Goal: Use online tool/utility: Use online tool/utility

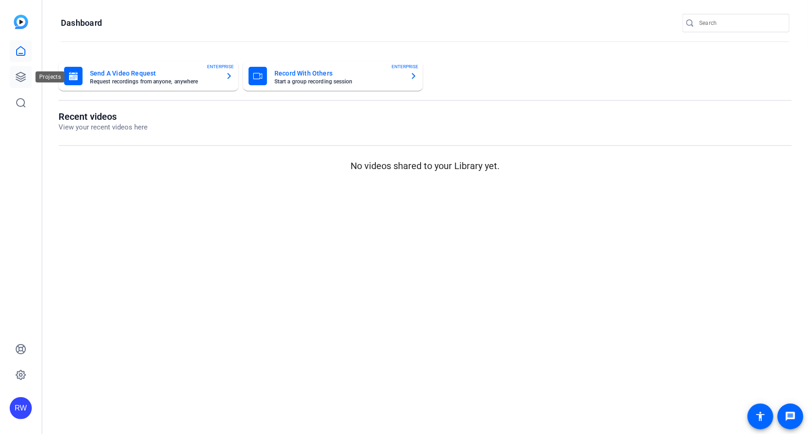
click at [22, 72] on icon at bounding box center [20, 76] width 11 height 11
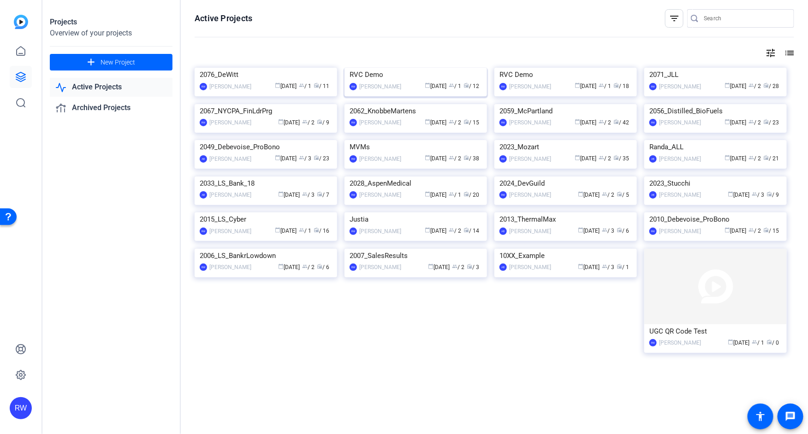
click at [407, 68] on img at bounding box center [415, 68] width 142 height 0
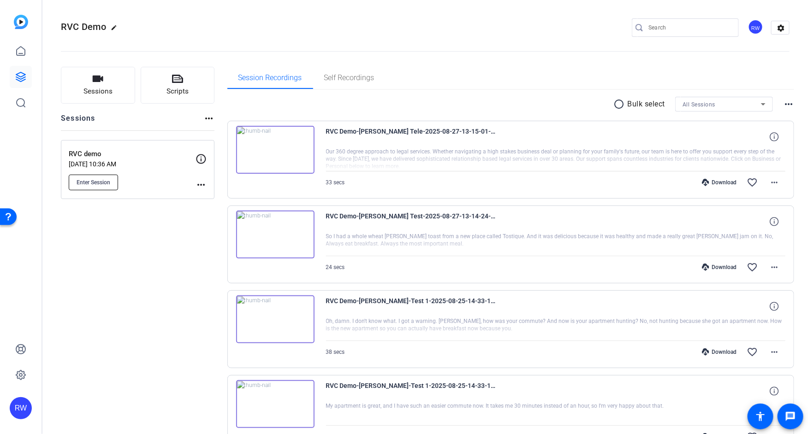
click at [105, 181] on span "Enter Session" at bounding box center [94, 182] width 34 height 7
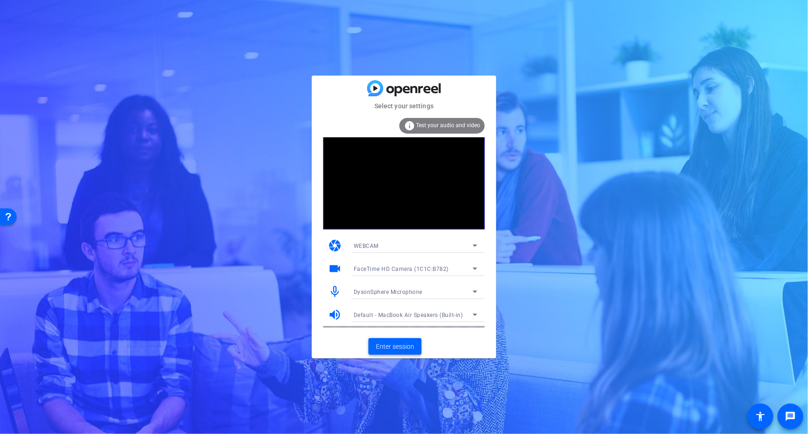
click at [400, 348] on span "Enter session" at bounding box center [395, 347] width 38 height 10
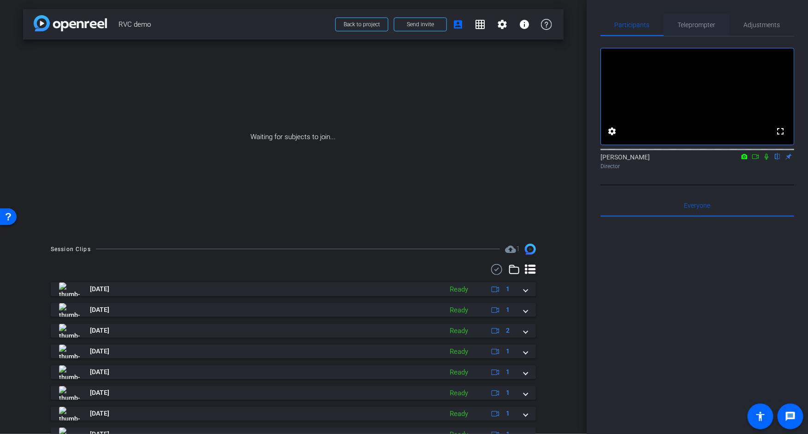
click at [700, 29] on span "Teleprompter" at bounding box center [697, 25] width 38 height 22
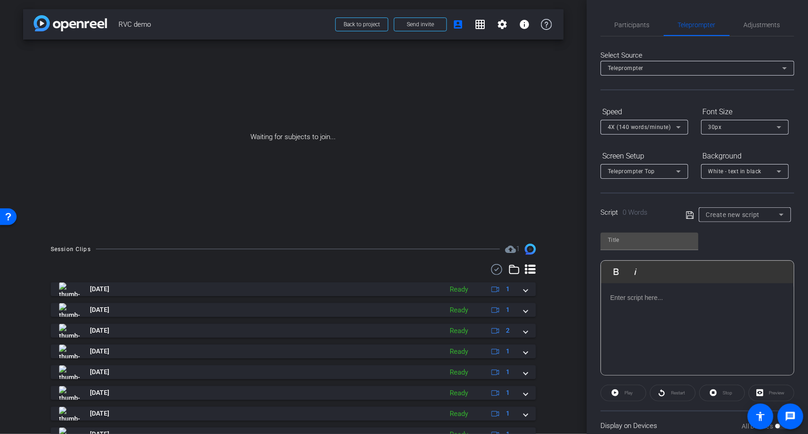
click at [650, 304] on div at bounding box center [697, 330] width 193 height 92
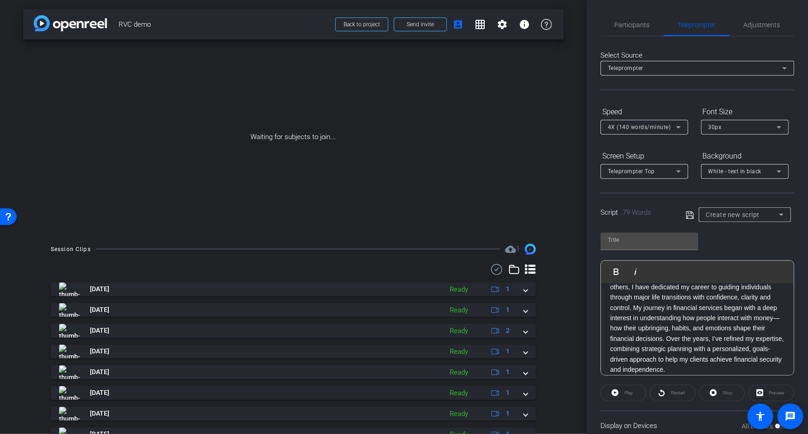
click at [650, 304] on p "With a strong foundation in finance and a passion for helping others, I have de…" at bounding box center [697, 323] width 174 height 103
click at [664, 329] on p "With a strong foundation in finance and a passion for helping others, I have de…" at bounding box center [697, 344] width 174 height 103
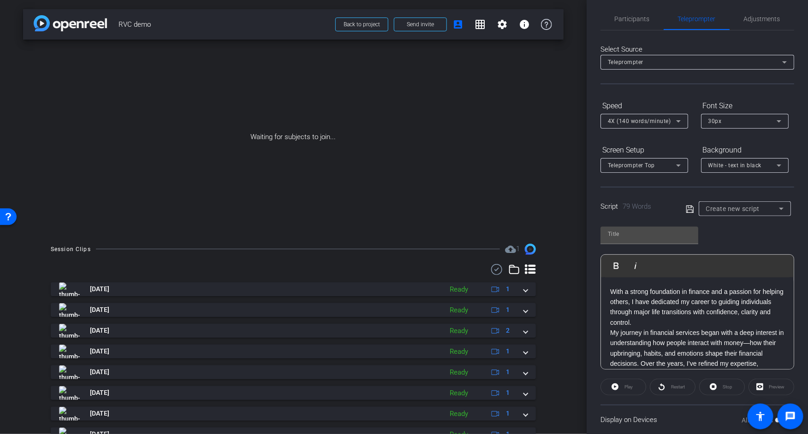
scroll to position [19, 0]
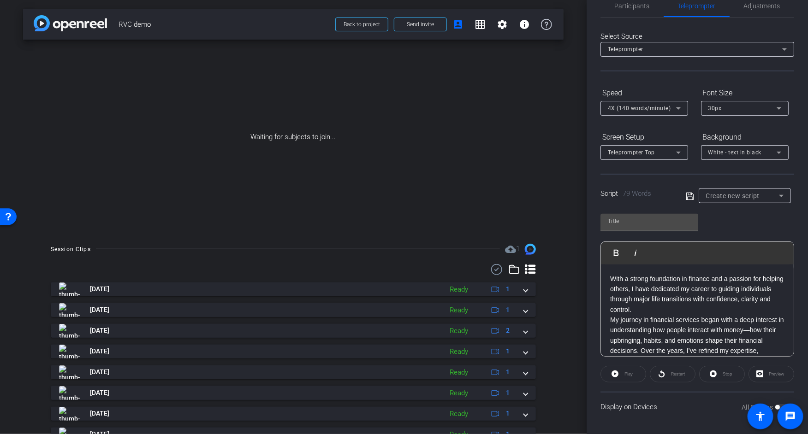
click at [679, 339] on p "My journey in financial services began with a deep interest in understanding ho…" at bounding box center [697, 351] width 174 height 72
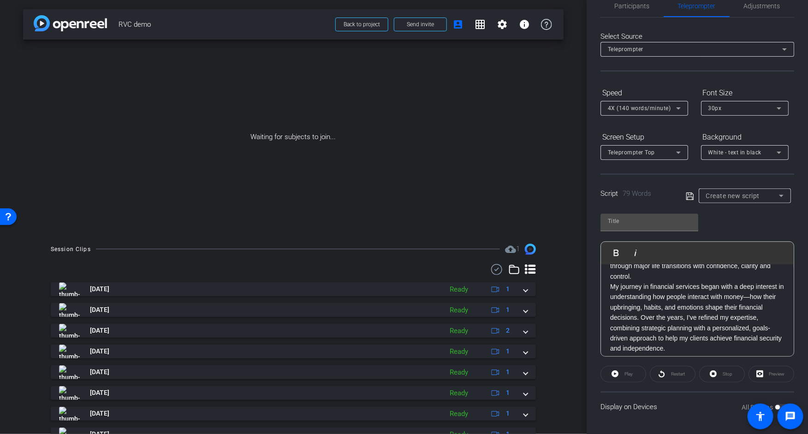
scroll to position [40, 0]
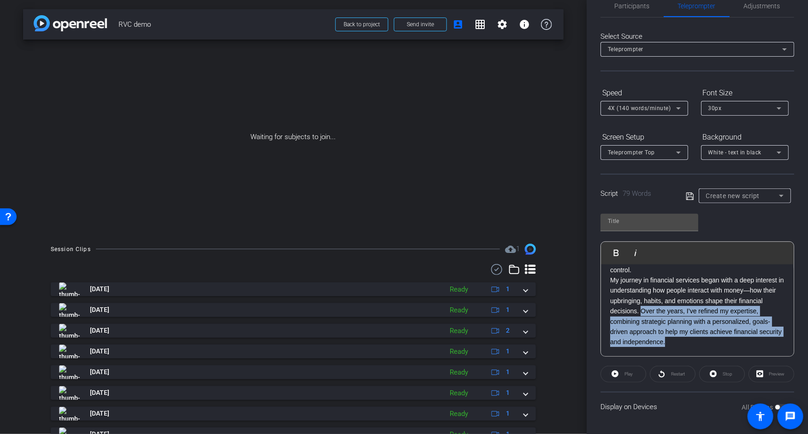
drag, startPoint x: 679, startPoint y: 339, endPoint x: 644, endPoint y: 314, distance: 43.4
click at [644, 314] on p "My journey in financial services began with a deep interest in understanding ho…" at bounding box center [697, 311] width 174 height 72
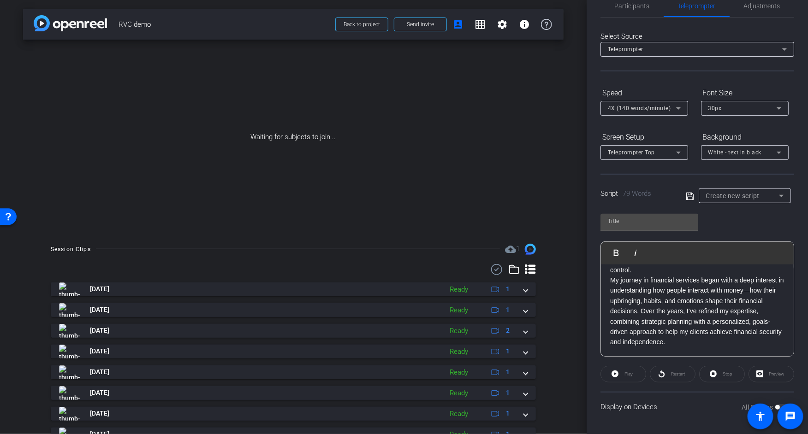
scroll to position [9, 0]
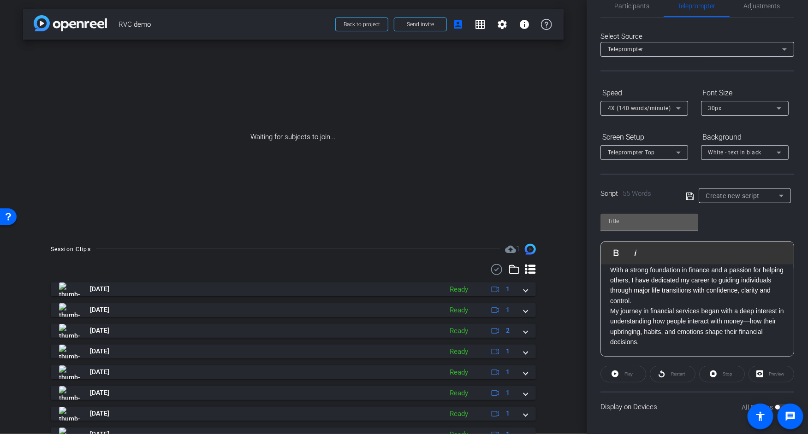
click at [638, 223] on input "text" at bounding box center [649, 221] width 83 height 11
type input "[PERSON_NAME]"
click at [688, 196] on icon at bounding box center [689, 196] width 8 height 11
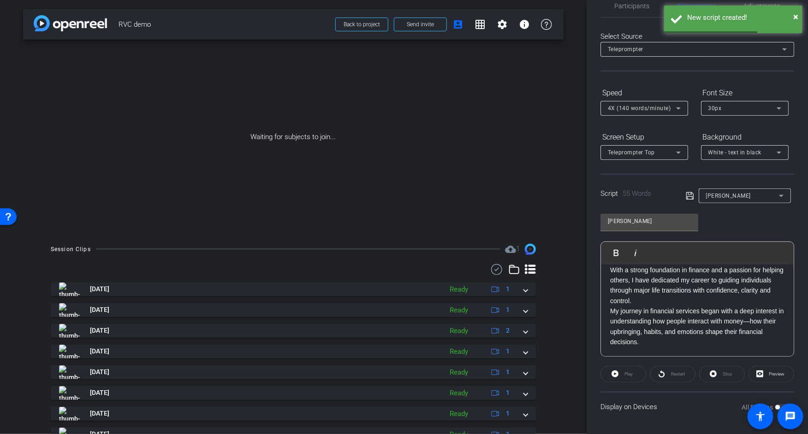
scroll to position [0, 0]
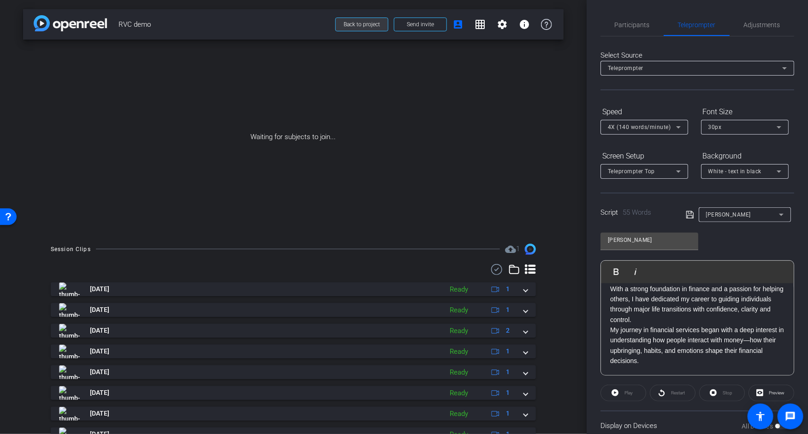
click at [369, 27] on span "Back to project" at bounding box center [361, 24] width 36 height 6
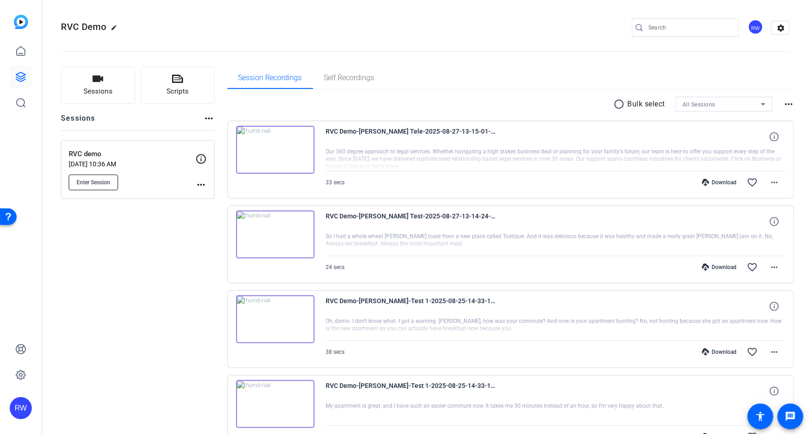
click at [107, 183] on span "Enter Session" at bounding box center [94, 182] width 34 height 7
